Goal: Transaction & Acquisition: Purchase product/service

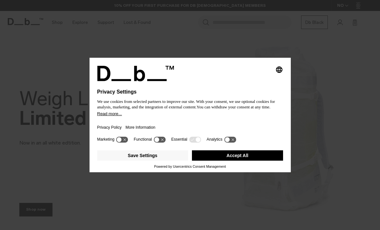
click at [216, 161] on button "Accept All" at bounding box center [237, 155] width 91 height 10
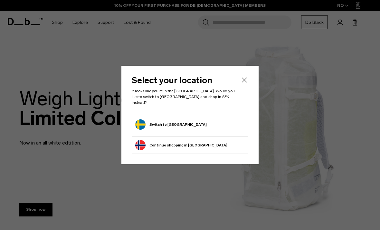
click at [166, 124] on button "Switch to Sweden" at bounding box center [171, 124] width 72 height 10
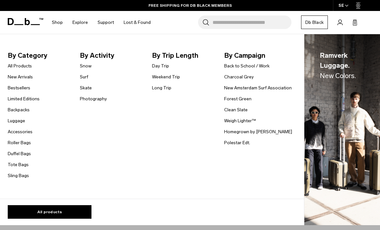
click at [13, 109] on link "Backpacks" at bounding box center [19, 109] width 22 height 7
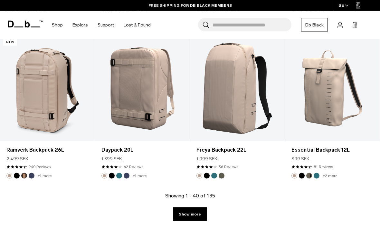
scroll to position [1519, 0]
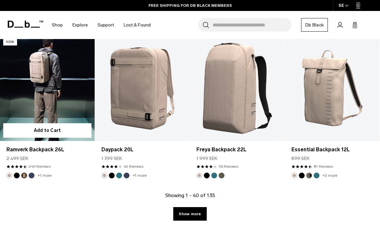
click at [14, 175] on img "Black Out" at bounding box center [16, 175] width 7 height 7
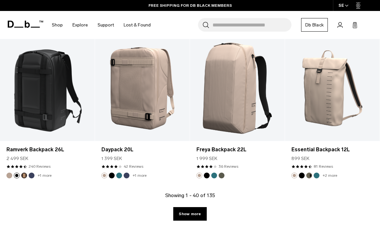
click at [187, 209] on link "Show more" at bounding box center [189, 214] width 33 height 14
click at [190, 215] on link "Show more" at bounding box center [189, 214] width 33 height 14
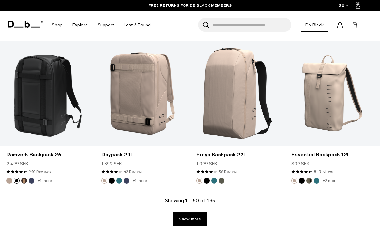
scroll to position [1564, 0]
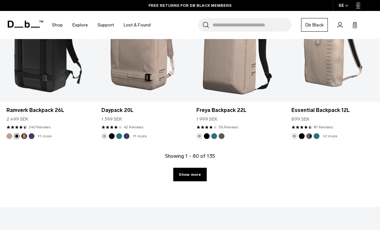
click at [186, 178] on link "Show more" at bounding box center [189, 175] width 33 height 14
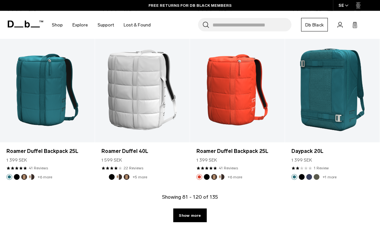
scroll to position [1569, 0]
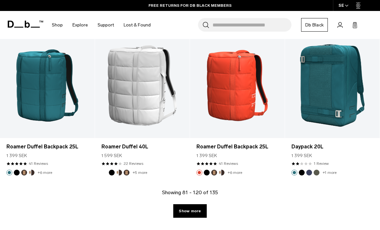
click at [191, 214] on link "Show more" at bounding box center [189, 211] width 33 height 14
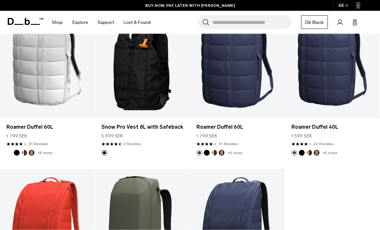
scroll to position [2059, 0]
